Goal: Find specific page/section: Find specific page/section

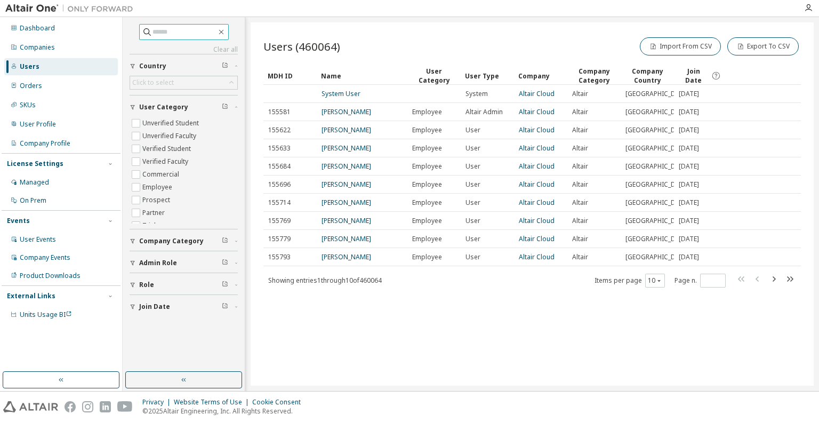
click at [169, 31] on input "text" at bounding box center [184, 32] width 64 height 11
type input "***"
click at [41, 45] on div "Companies" at bounding box center [37, 47] width 35 height 9
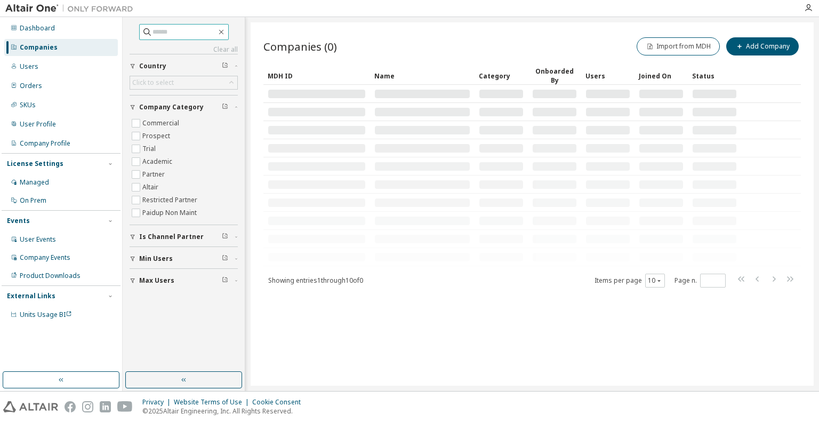
click at [173, 31] on input "text" at bounding box center [184, 32] width 64 height 11
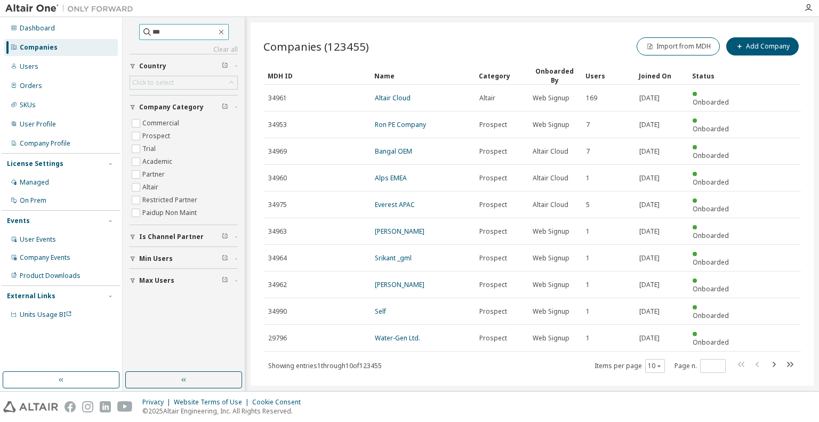
type input "***"
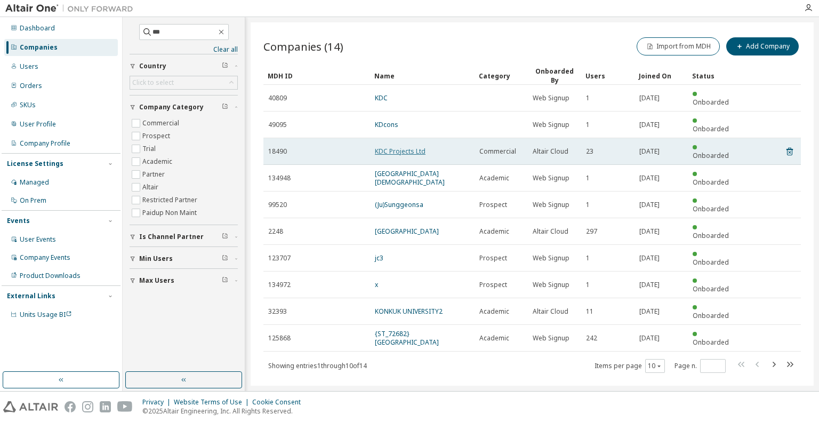
click at [400, 147] on link "KDC Projects Ltd" at bounding box center [400, 151] width 51 height 9
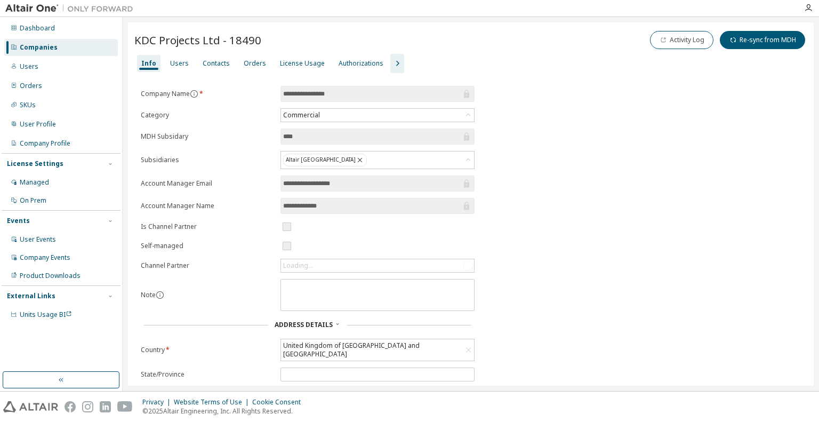
click at [191, 63] on div "Info Users Contacts Orders License Usage Authorizations" at bounding box center [470, 63] width 673 height 19
click at [180, 62] on div "Users" at bounding box center [179, 63] width 19 height 9
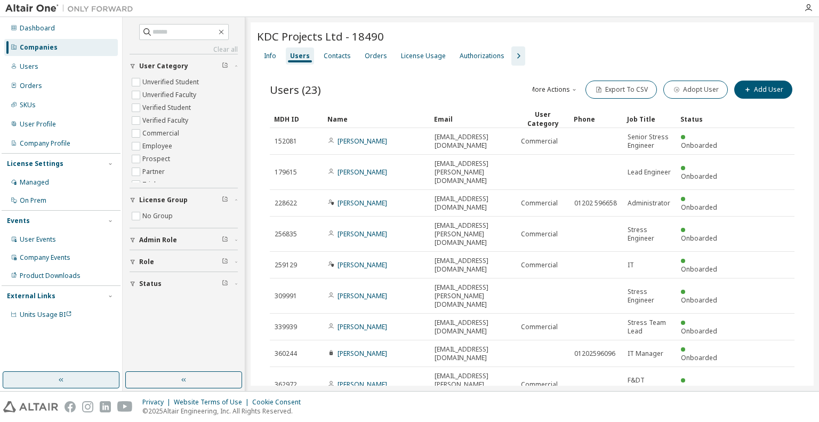
click at [93, 379] on button "button" at bounding box center [61, 379] width 117 height 17
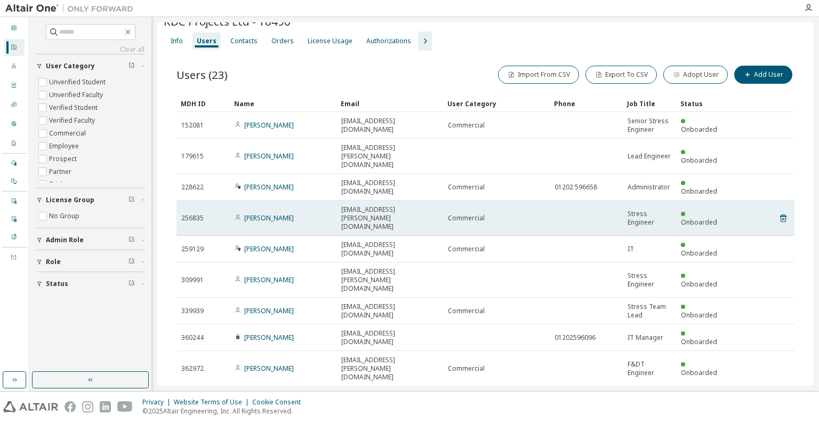
scroll to position [20, 0]
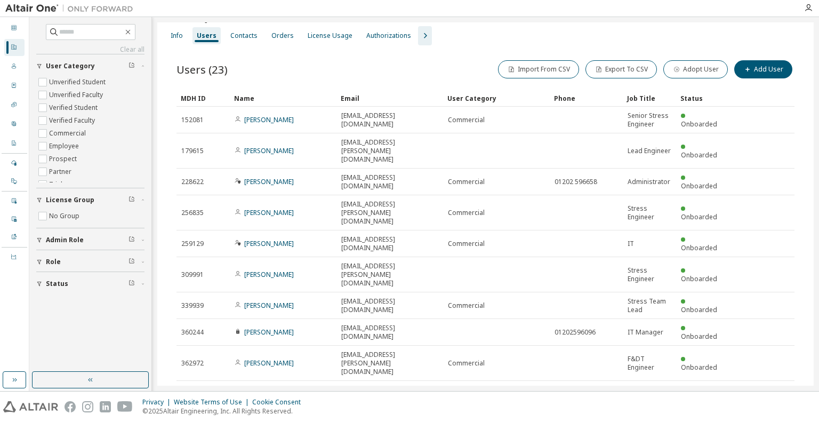
click at [766, 421] on icon "button" at bounding box center [767, 428] width 3 height 5
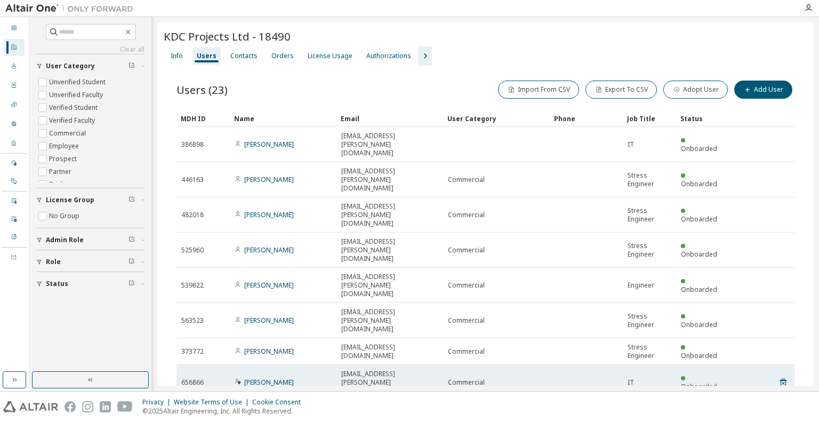
scroll to position [46, 0]
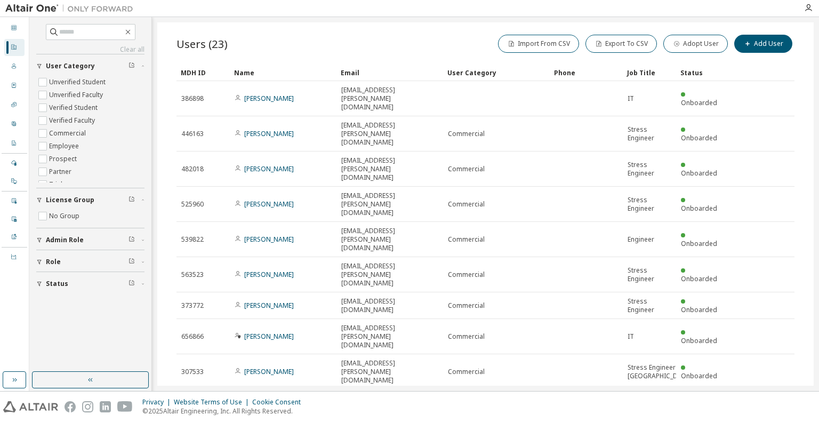
type input "*"
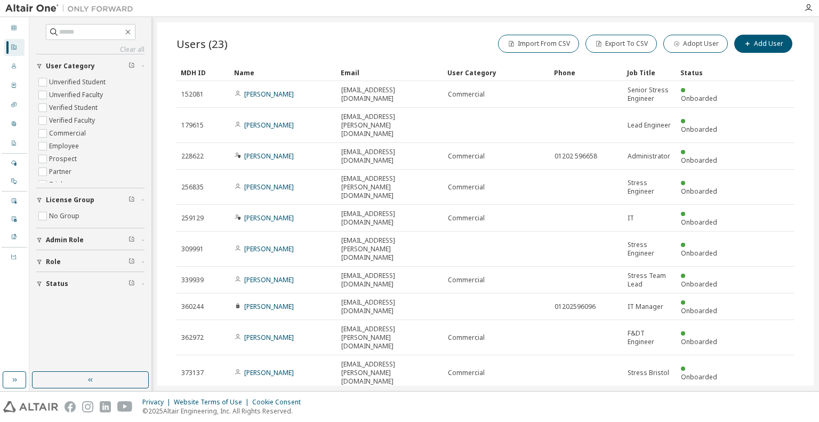
scroll to position [20, 0]
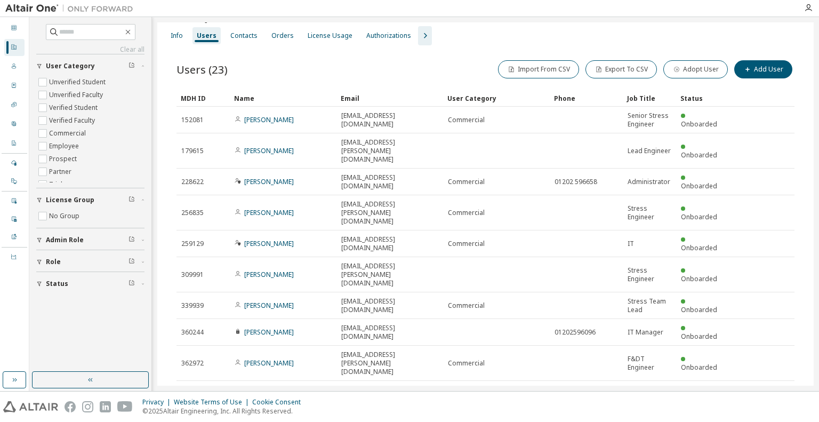
click at [649, 421] on icon "button" at bounding box center [652, 430] width 6 height 6
click at [643, 407] on div "100" at bounding box center [676, 409] width 85 height 13
click at [280, 69] on div "Users (23) Import From CSV Export To CSV Adopt User Add User" at bounding box center [485, 69] width 618 height 22
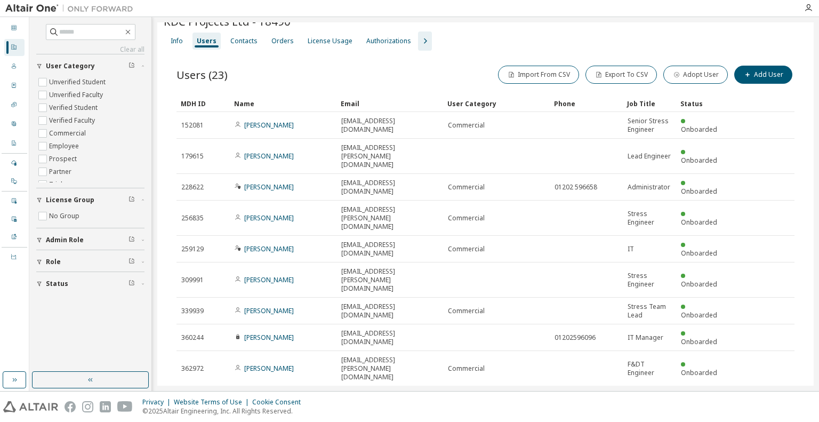
scroll to position [0, 0]
